Goal: Task Accomplishment & Management: Use online tool/utility

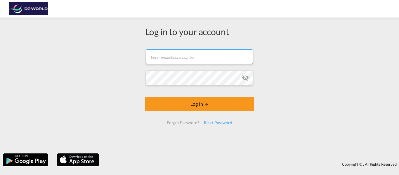
click at [171, 64] on input "text" at bounding box center [199, 56] width 107 height 15
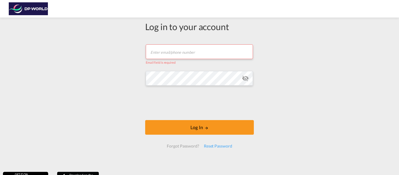
type input "[PERSON_NAME][EMAIL_ADDRESS][PERSON_NAME][DOMAIN_NAME]"
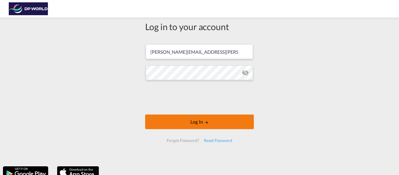
click at [171, 121] on button "Log In" at bounding box center [199, 122] width 109 height 15
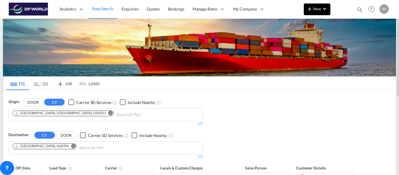
click at [312, 9] on md-icon "icon-plus 400-fg" at bounding box center [309, 8] width 7 height 7
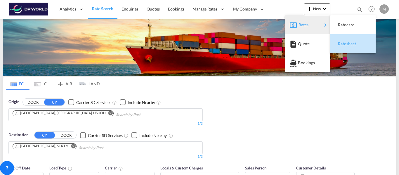
click at [351, 40] on div "Ratesheet" at bounding box center [349, 44] width 22 height 15
